Goal: Information Seeking & Learning: Check status

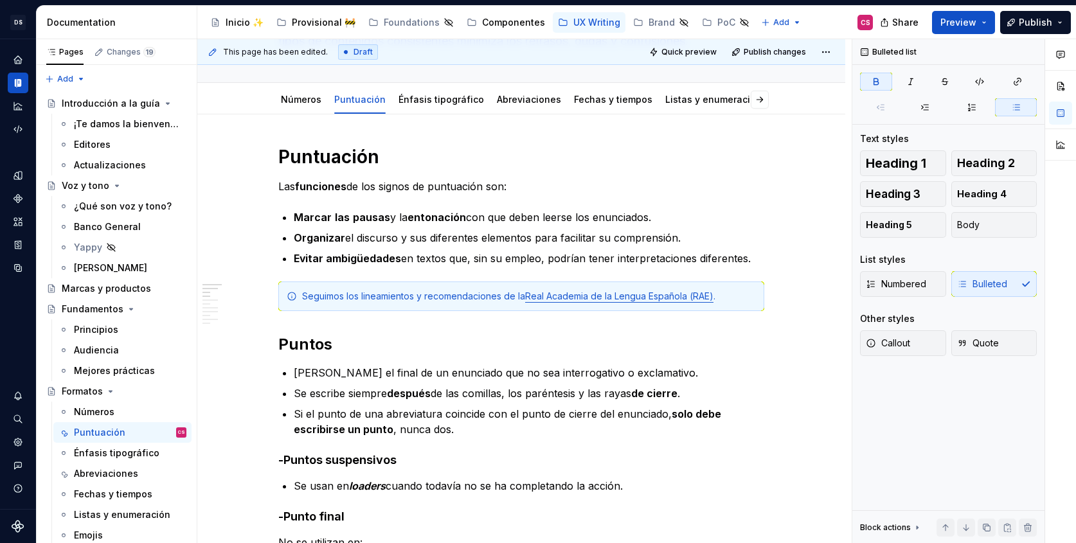
scroll to position [341, 0]
click at [18, 107] on icon "Analytics" at bounding box center [17, 106] width 8 height 8
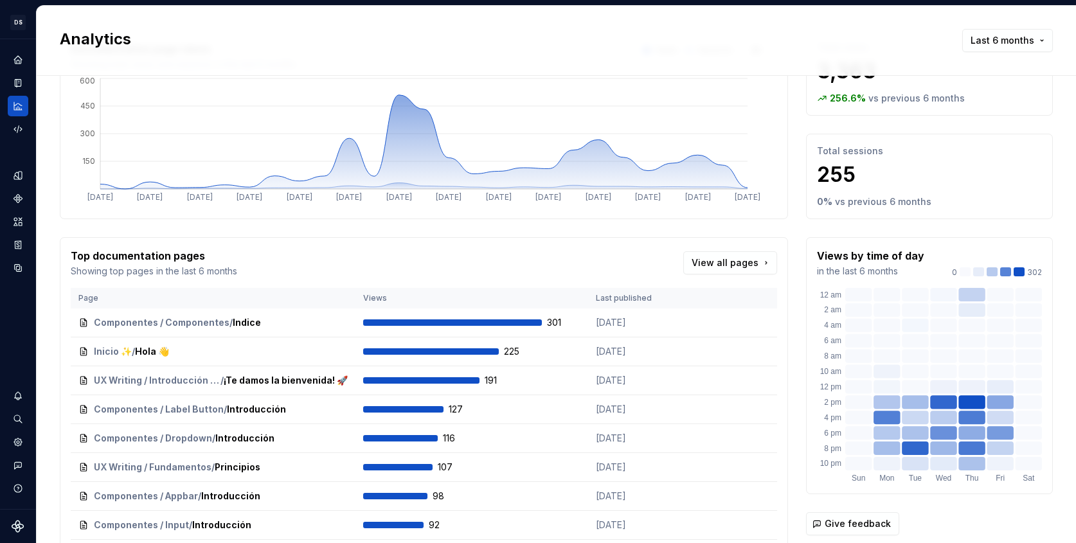
scroll to position [81, 0]
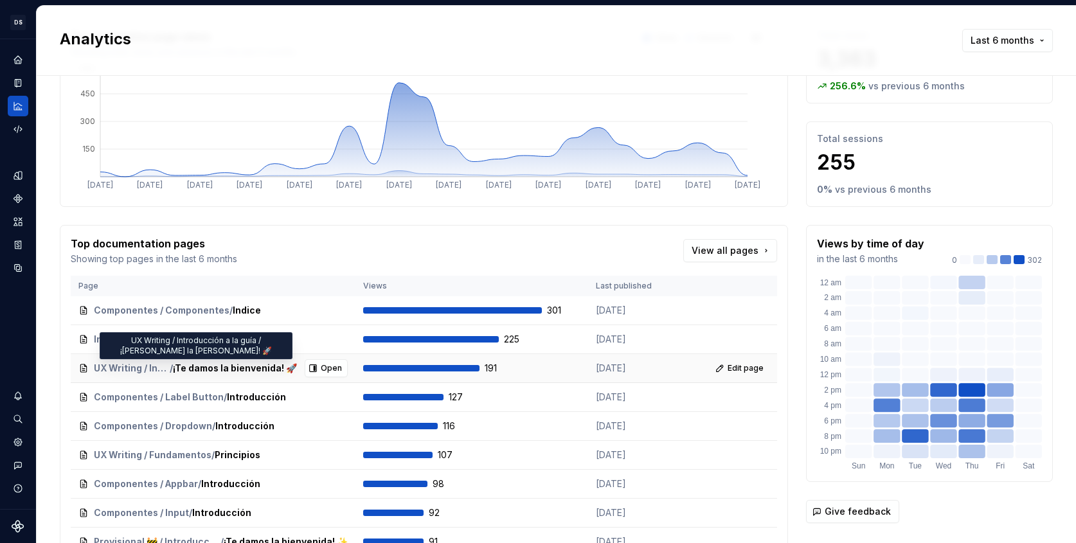
click at [163, 365] on span "UX Writing / Introducción a la guía" at bounding box center [132, 368] width 76 height 13
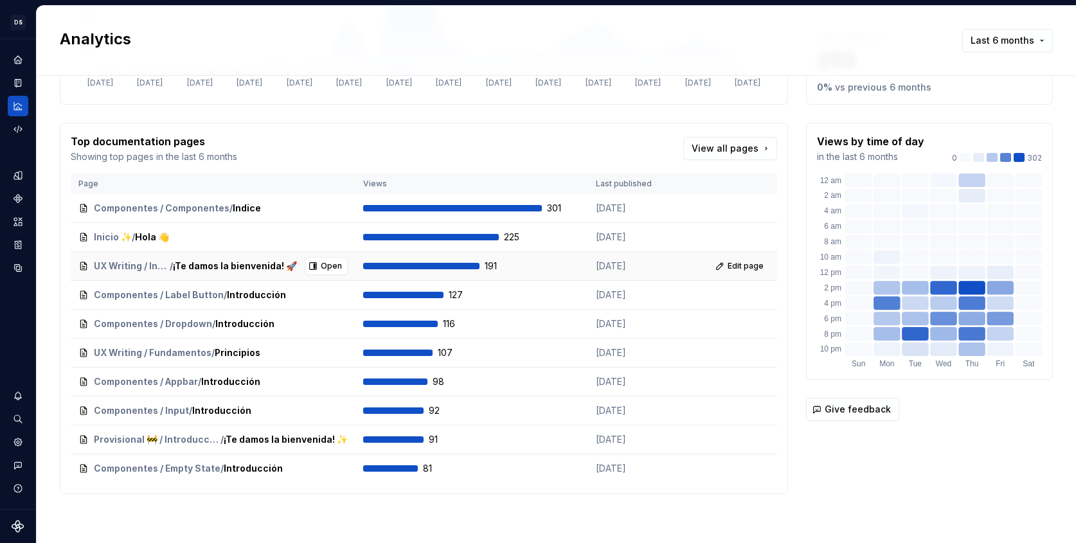
scroll to position [0, 0]
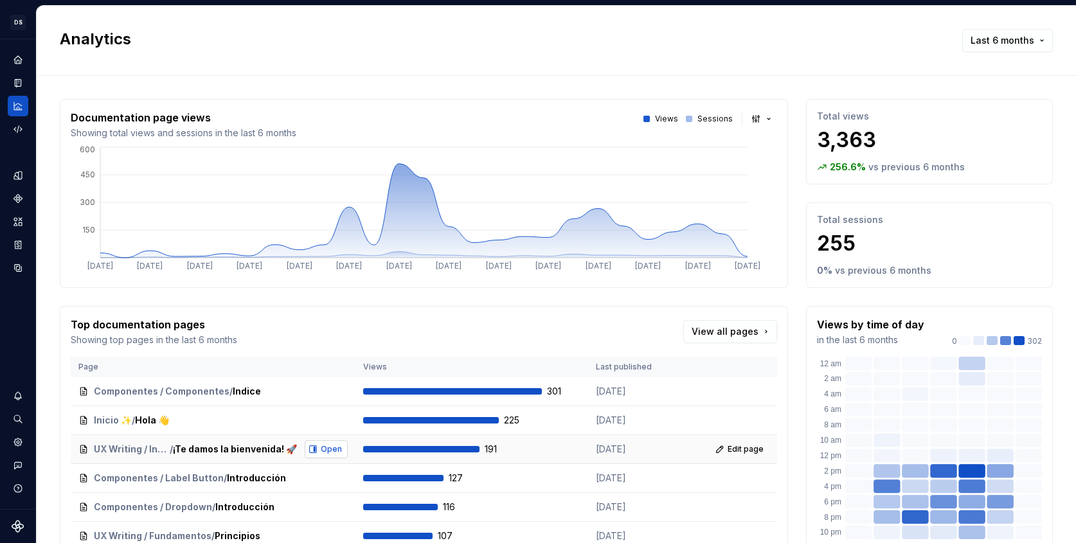
click at [332, 451] on span "Open" at bounding box center [331, 449] width 21 height 10
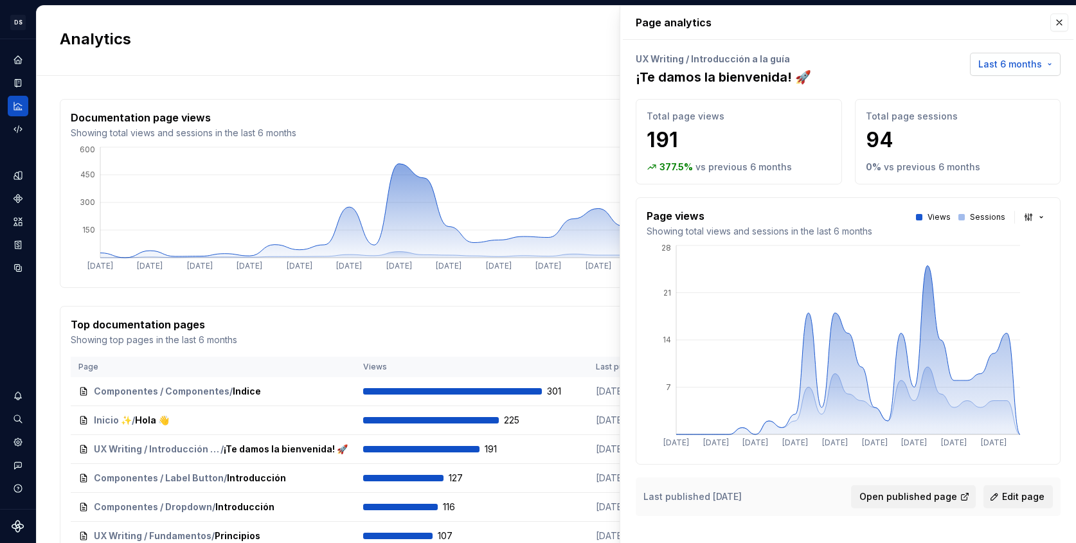
click at [1028, 59] on span "Last 6 months" at bounding box center [1010, 64] width 64 height 13
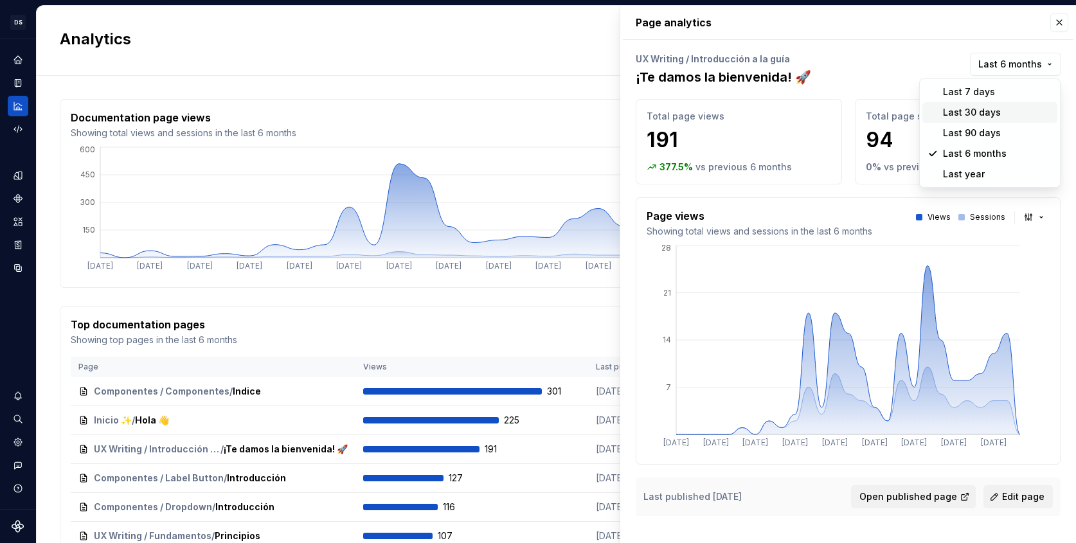
click at [978, 112] on div "Last 30 days" at bounding box center [972, 112] width 58 height 13
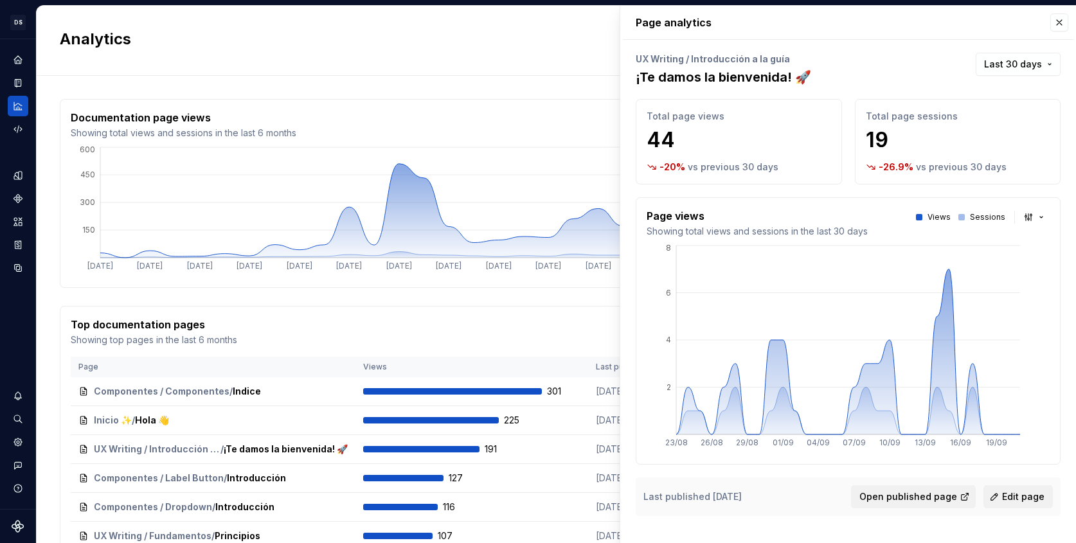
click at [509, 125] on div "Documentation page views Showing total views and sessions in the last 6 months …" at bounding box center [424, 125] width 706 height 30
click at [1065, 33] on div "Page analytics UX Writing / Introducción a la guía ¡[PERSON_NAME] la [PERSON_NA…" at bounding box center [848, 269] width 456 height 526
click at [1055, 24] on button "button" at bounding box center [1059, 22] width 18 height 18
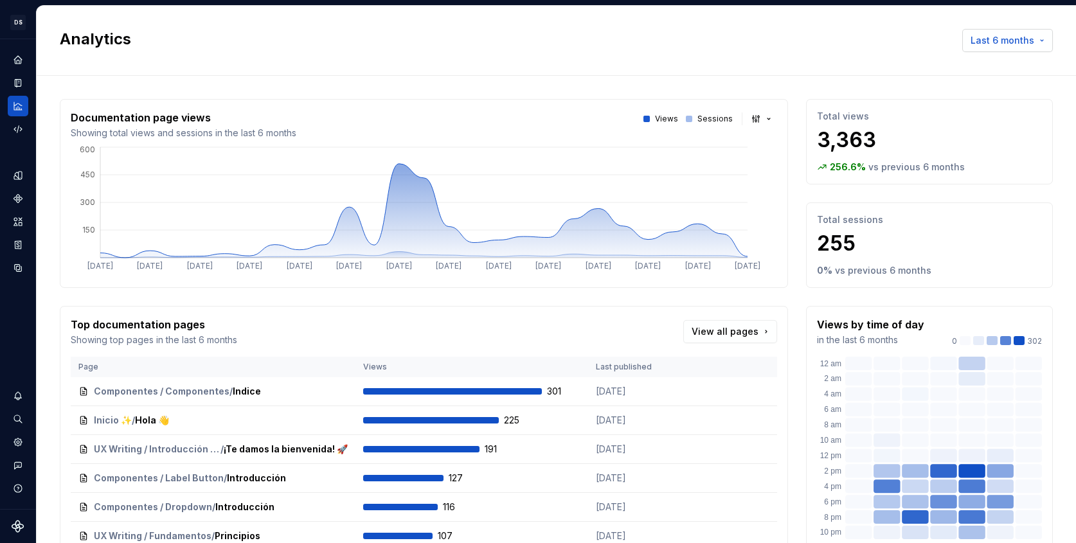
click at [996, 40] on span "Last 6 months" at bounding box center [1003, 40] width 64 height 13
click at [846, 44] on html "DS Banco General CS Design system data Analytics Last 6 months Documentation pa…" at bounding box center [538, 271] width 1076 height 543
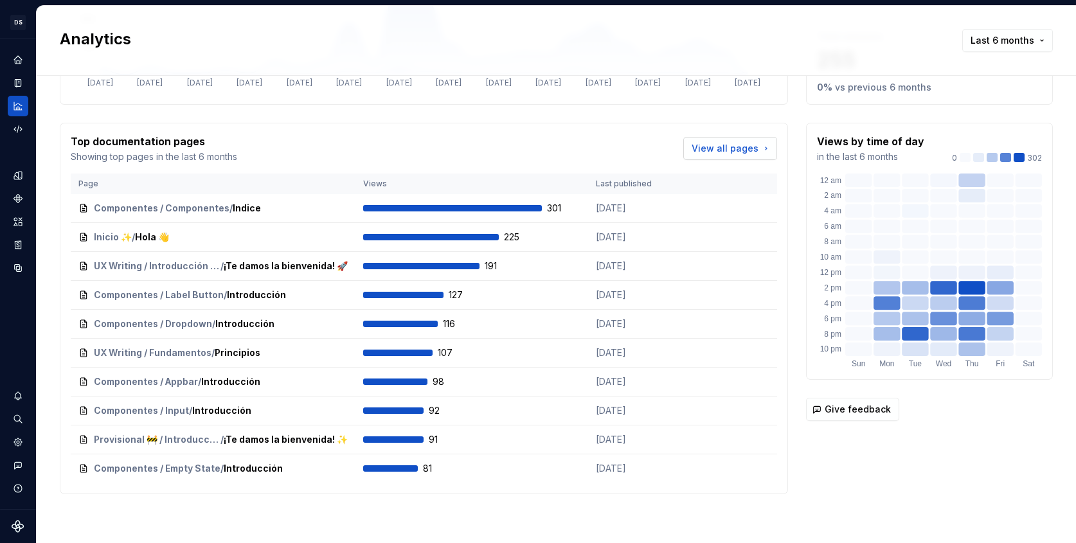
click at [744, 145] on span "View all pages" at bounding box center [725, 148] width 67 height 13
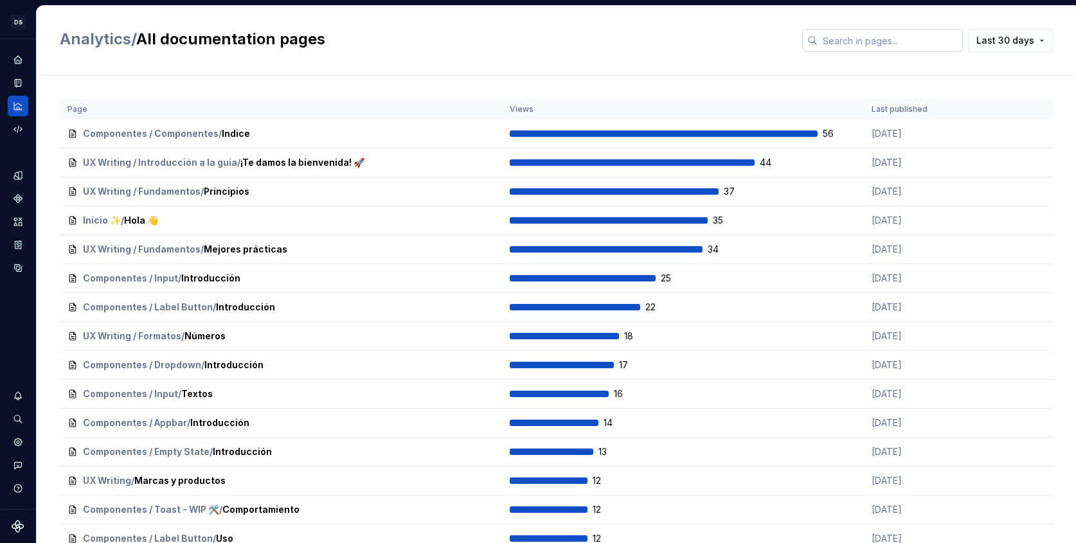
click at [875, 34] on input "text" at bounding box center [890, 40] width 145 height 23
type input "UX Writing"
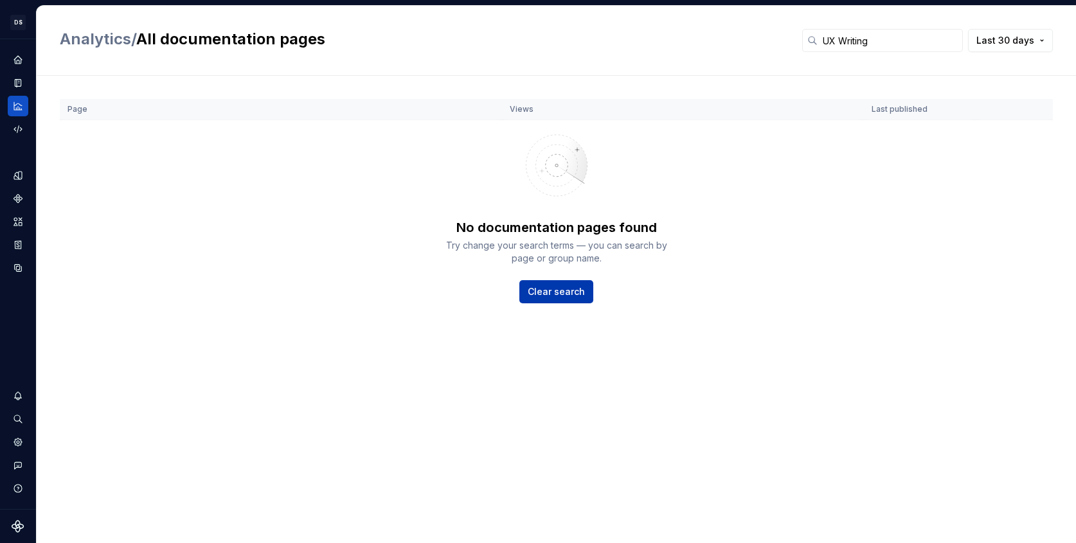
click at [542, 292] on span "Clear search" at bounding box center [556, 291] width 57 height 13
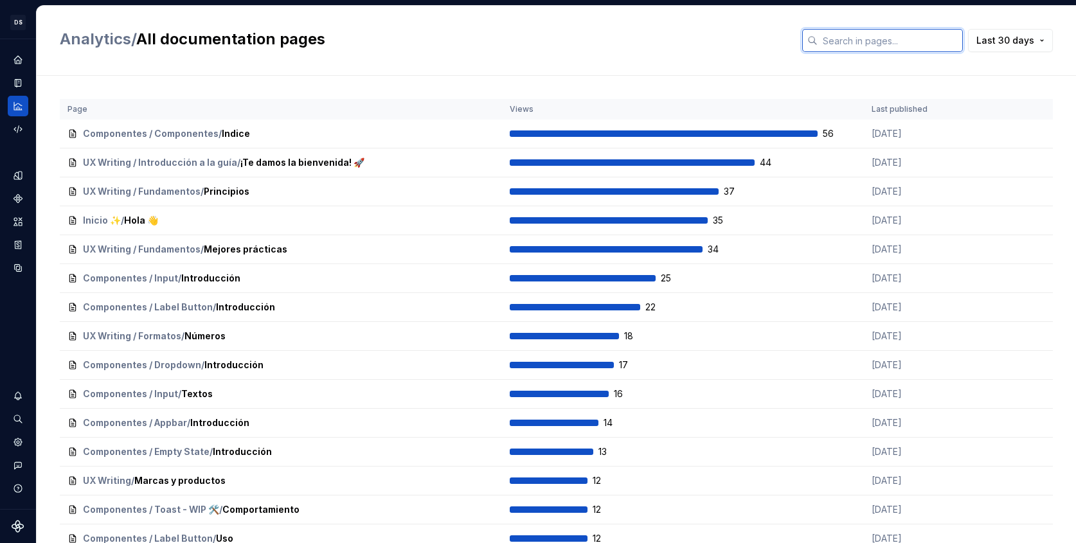
click at [895, 39] on input "text" at bounding box center [890, 40] width 145 height 23
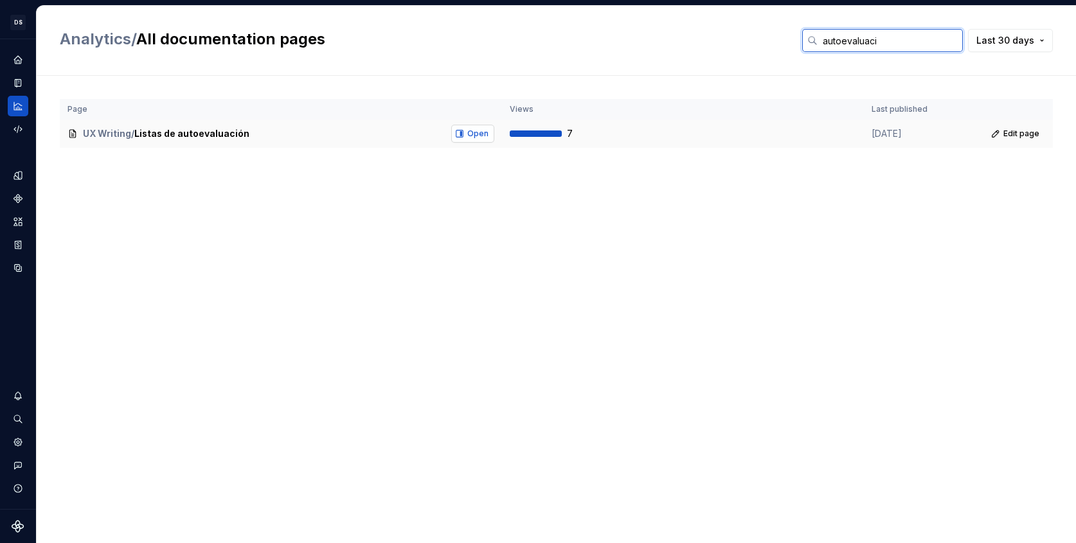
type input "autoevaluaci"
click at [470, 135] on span "Open" at bounding box center [477, 134] width 21 height 10
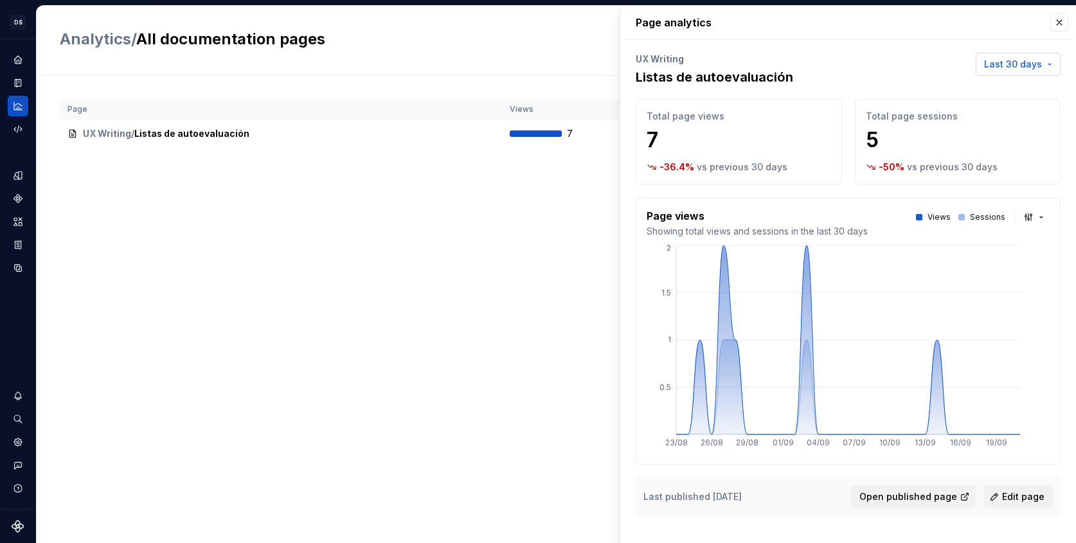
click at [1012, 57] on button "Last 30 days" at bounding box center [1018, 64] width 85 height 23
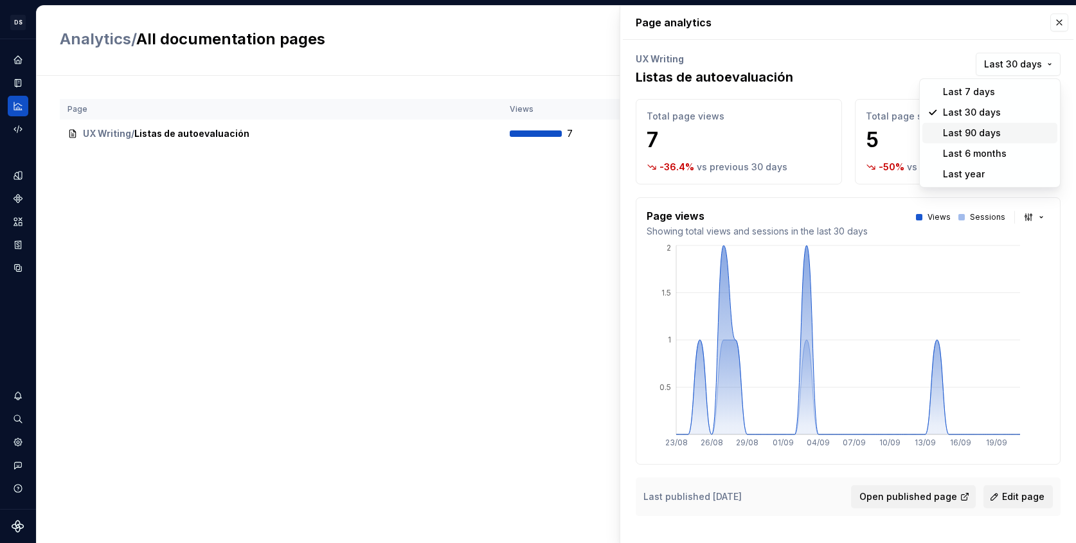
click at [995, 127] on div "Last 90 days" at bounding box center [972, 133] width 58 height 13
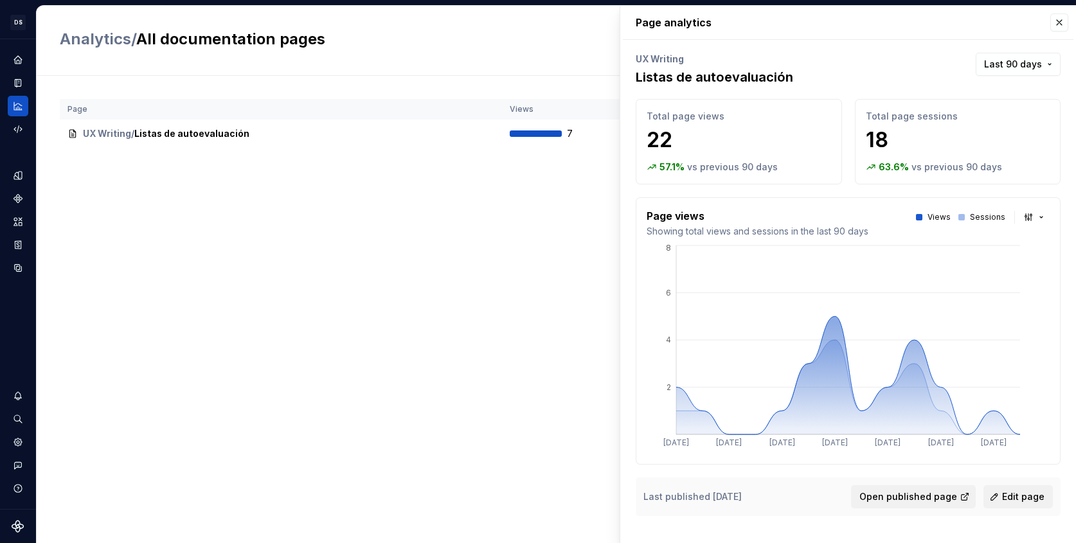
click at [1027, 49] on div "Page analytics UX Writing Listas de autoevaluación Last 90 days Total page view…" at bounding box center [848, 269] width 456 height 526
click at [1026, 54] on button "Last 90 days" at bounding box center [1018, 64] width 85 height 23
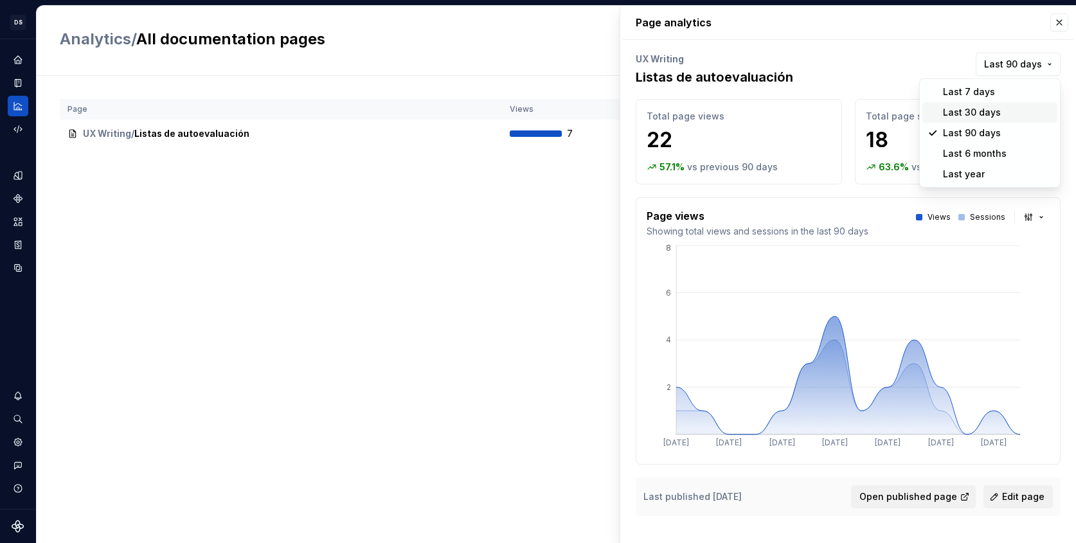
click at [974, 105] on span "Last 30 days" at bounding box center [989, 112] width 135 height 21
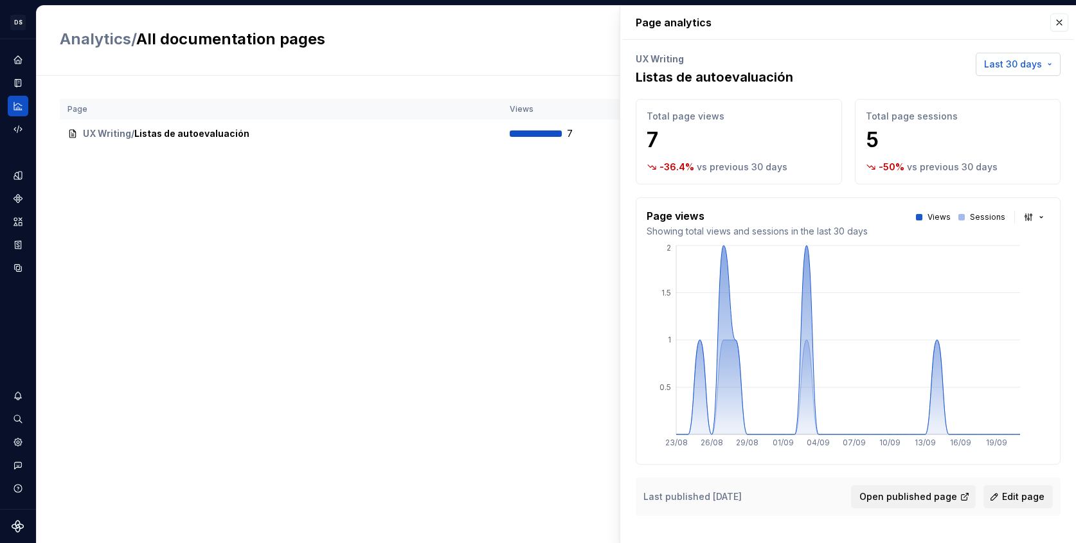
click at [1003, 73] on button "Last 30 days" at bounding box center [1018, 64] width 85 height 23
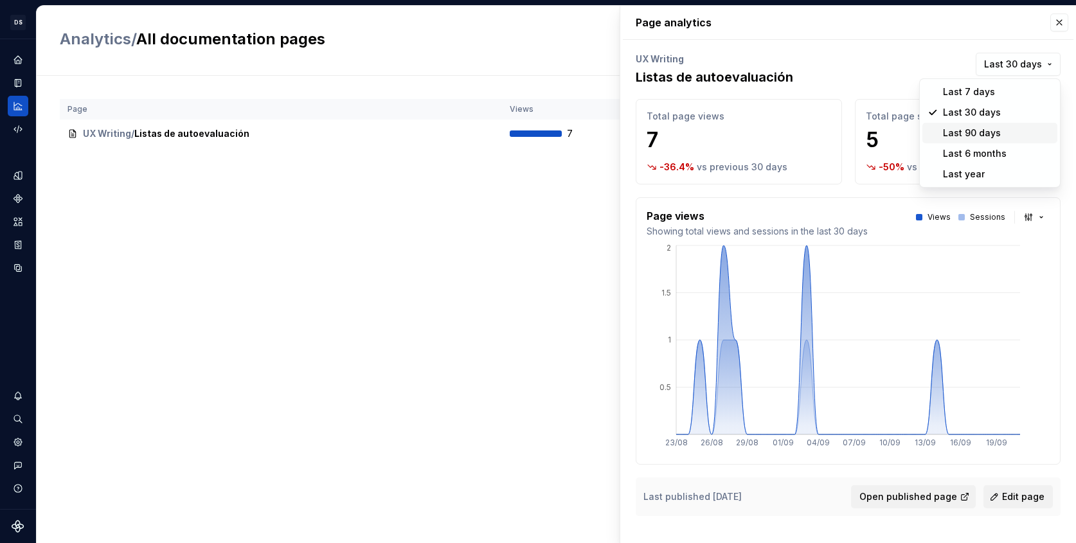
click at [971, 138] on div "Last 90 days" at bounding box center [972, 133] width 58 height 13
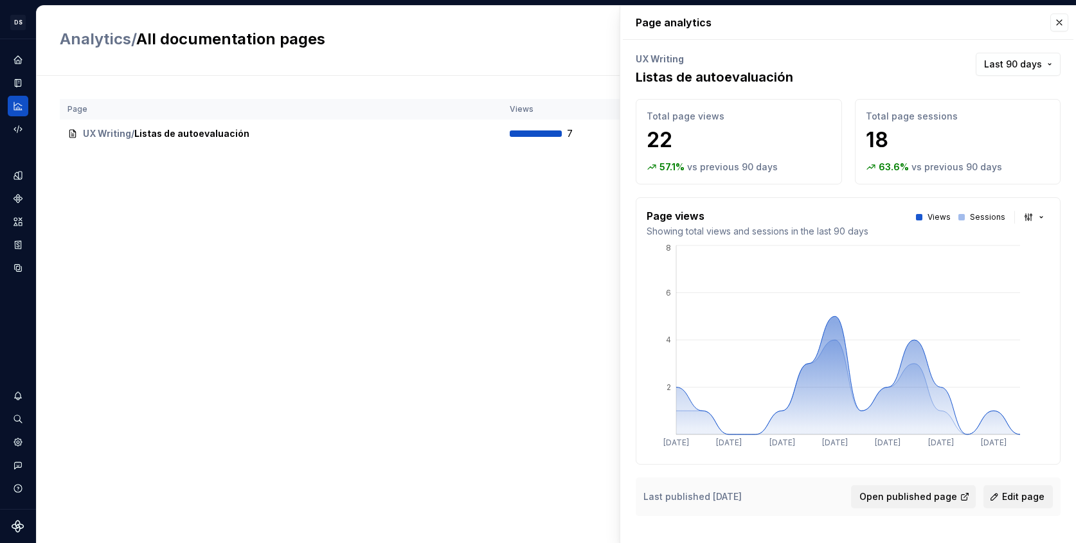
click at [998, 77] on div "UX Writing Listas de autoevaluación Last 90 days" at bounding box center [848, 69] width 425 height 33
click at [992, 70] on span "Last 90 days" at bounding box center [1013, 64] width 58 height 13
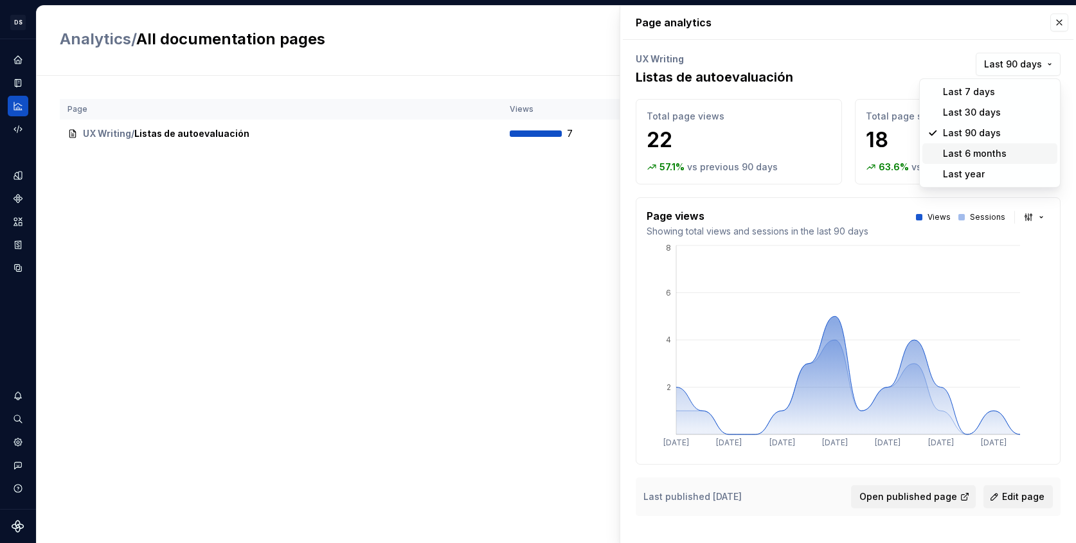
click at [956, 157] on div "Last 6 months" at bounding box center [975, 153] width 64 height 13
